Goal: Use online tool/utility

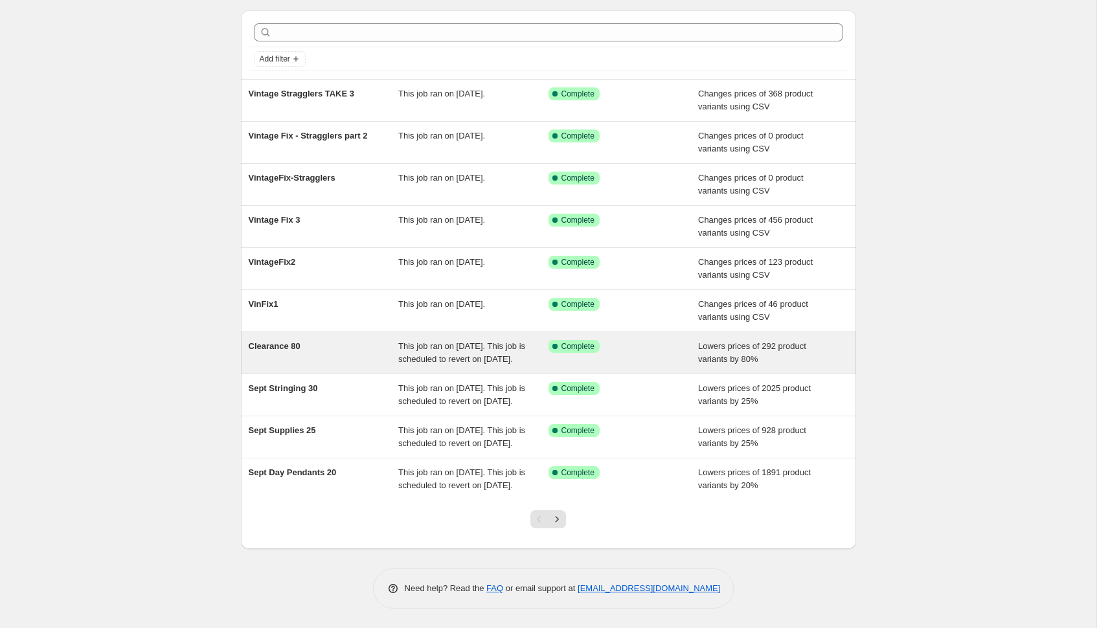
scroll to position [91, 0]
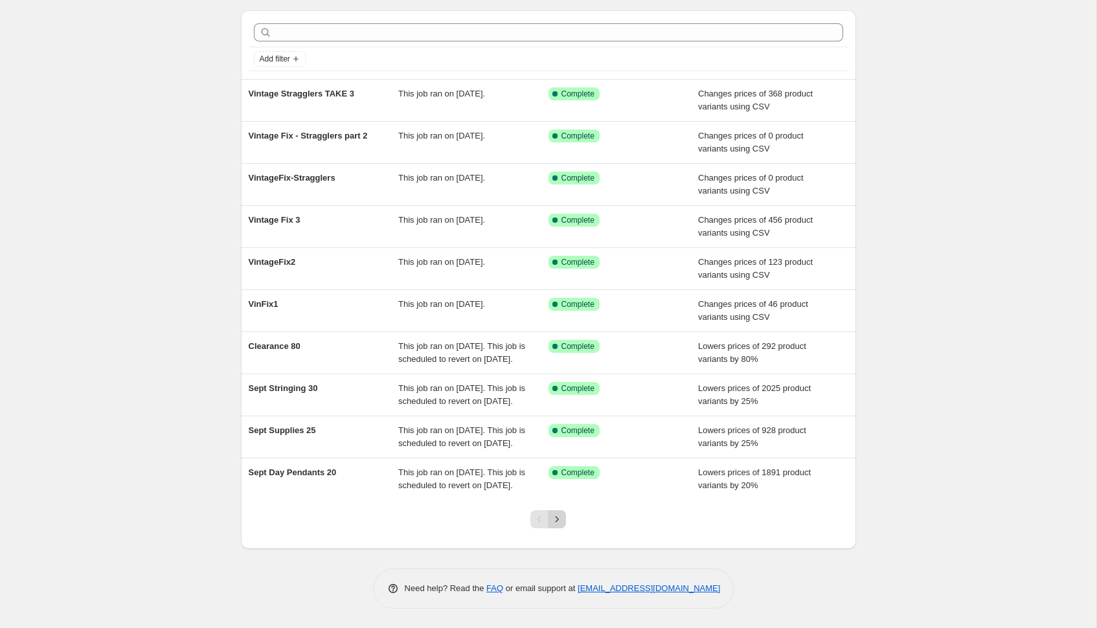
click at [557, 519] on icon "Next" at bounding box center [556, 519] width 13 height 13
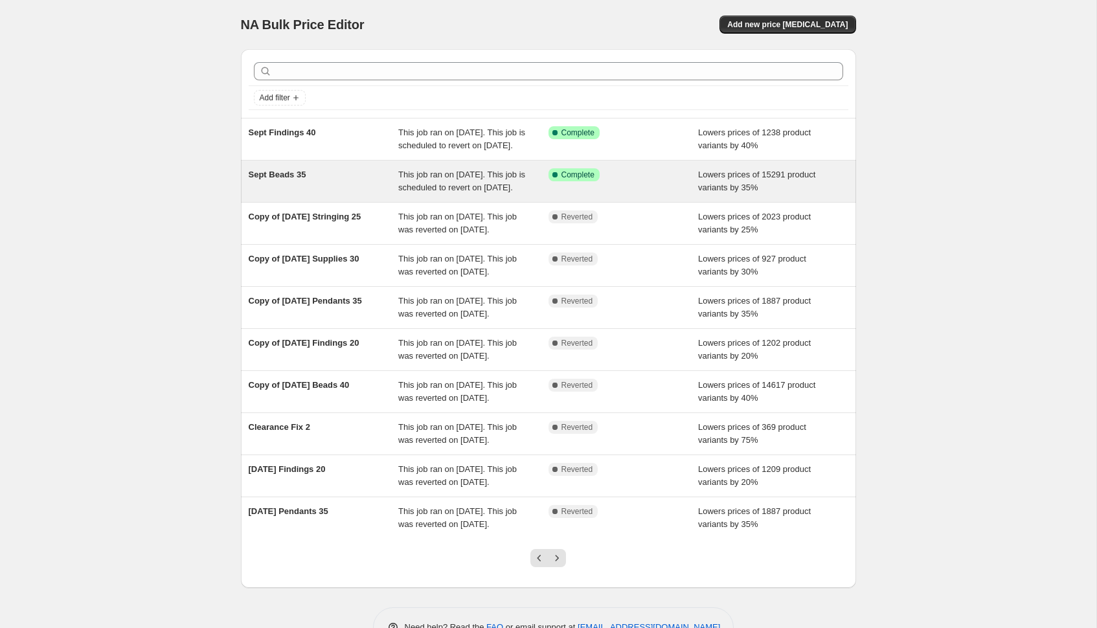
click at [474, 192] on span "This job ran on [DATE]. This job is scheduled to revert on [DATE]." at bounding box center [461, 181] width 127 height 23
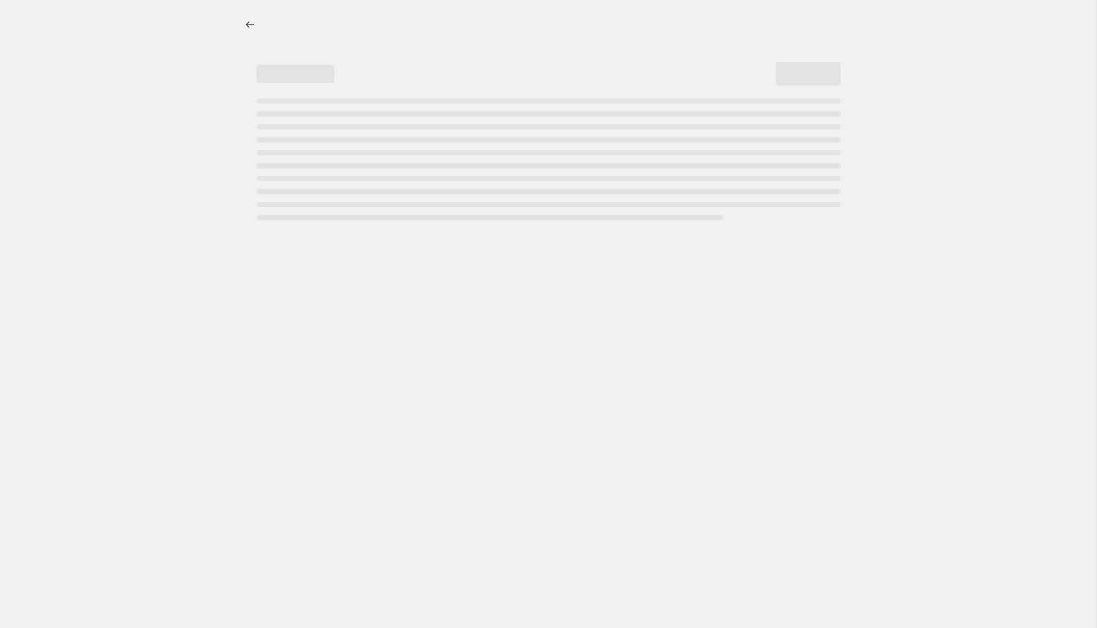
select select "percentage"
select select "tag"
select select "not_equal"
select select "tag"
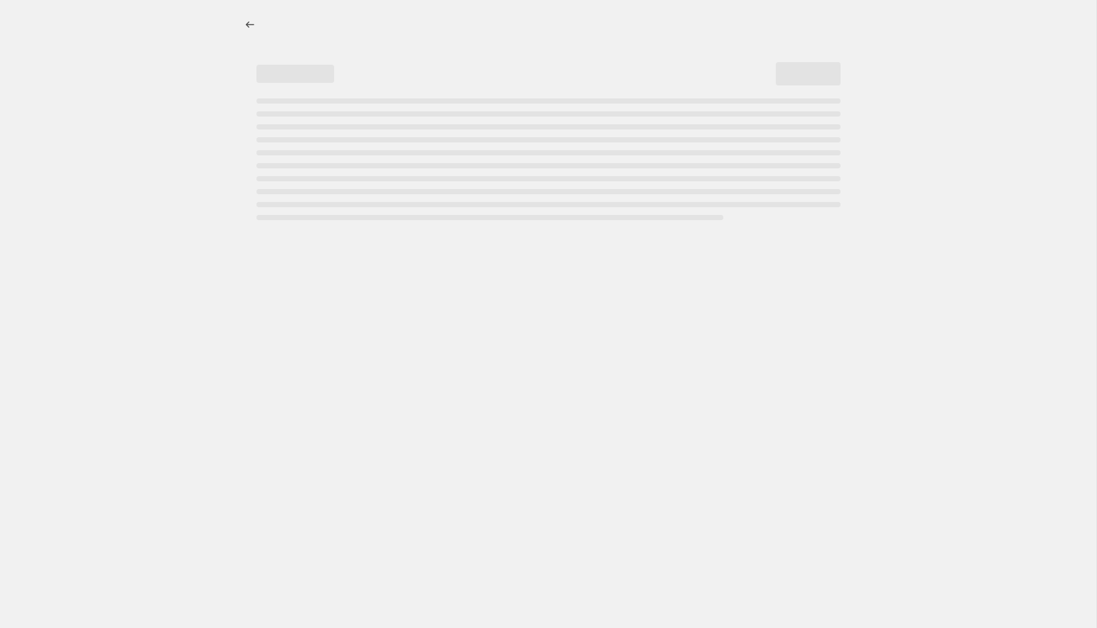
select select "not_equal"
select select "tag"
select select "not_equal"
